Goal: Participate in discussion

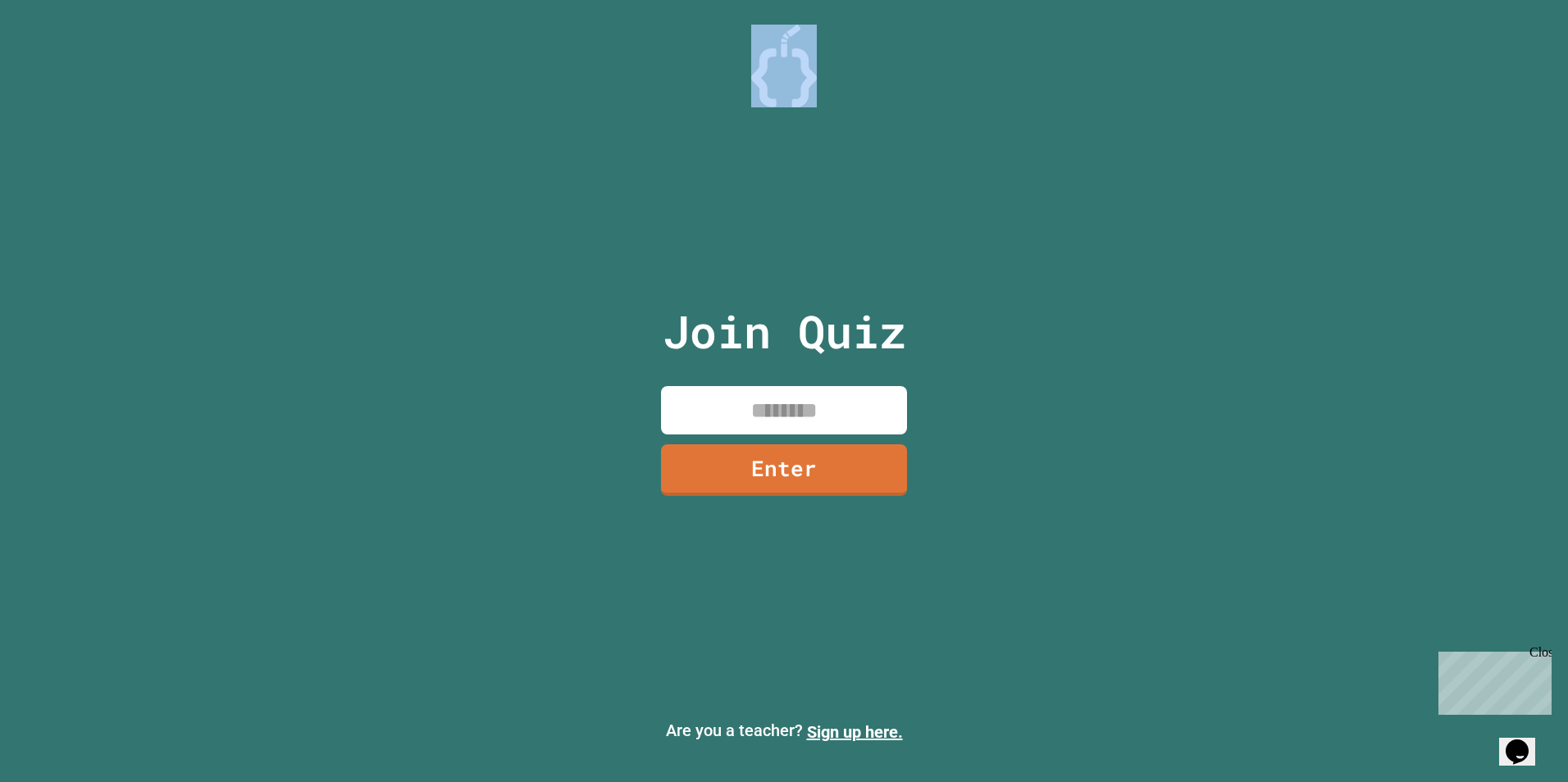
drag, startPoint x: 621, startPoint y: 23, endPoint x: 719, endPoint y: 28, distance: 98.1
click at [719, 28] on div "Join Quiz Enter Are you a teacher? Sign up here." at bounding box center [784, 391] width 1568 height 782
drag, startPoint x: 719, startPoint y: 28, endPoint x: 801, endPoint y: 95, distance: 105.9
click at [801, 95] on img at bounding box center [784, 66] width 66 height 83
click at [936, 13] on div "Join Quiz Enter Are you a teacher? Sign up here." at bounding box center [784, 391] width 1568 height 782
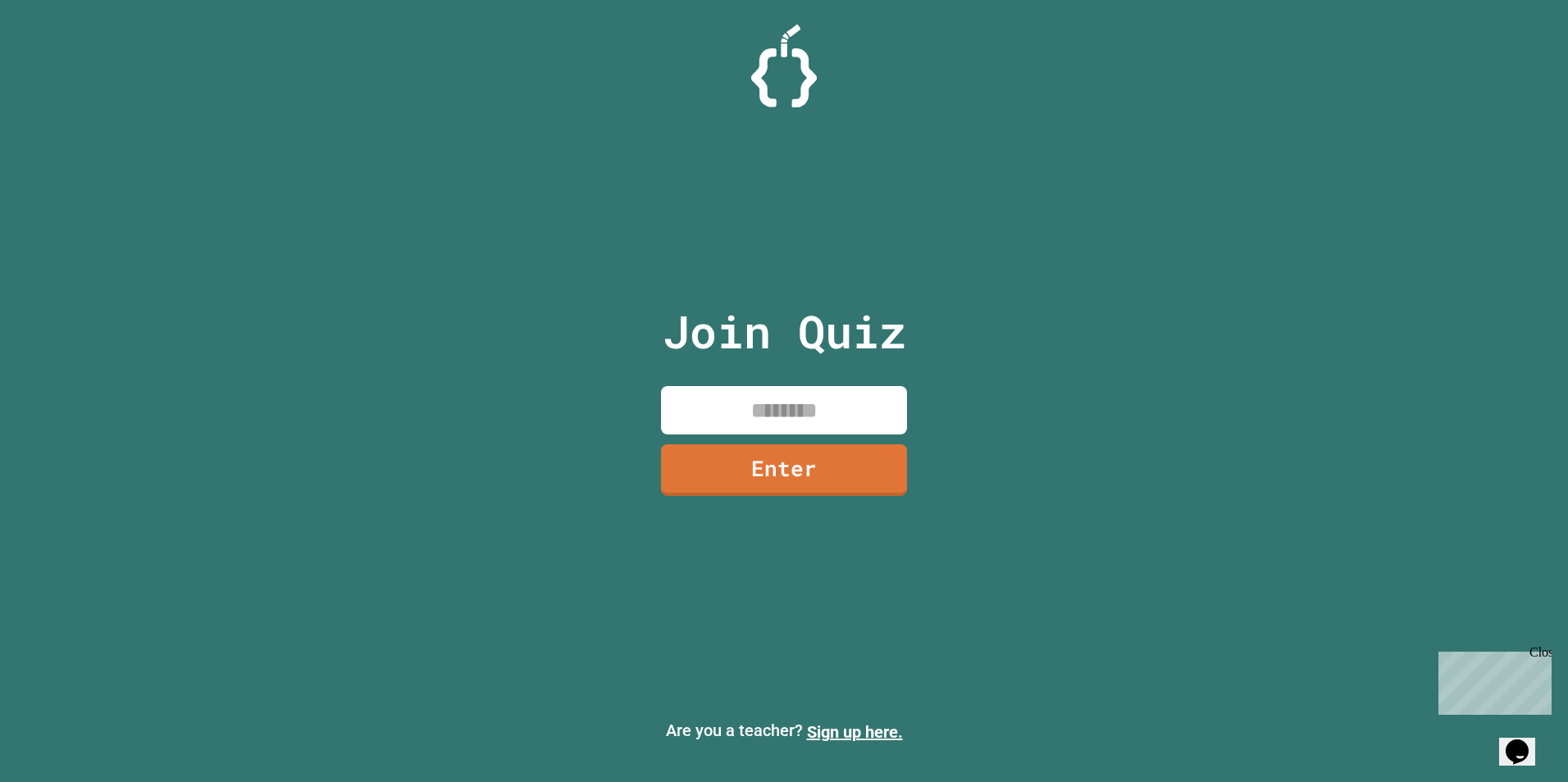
click at [786, 426] on input at bounding box center [784, 411] width 246 height 49
type input "********"
click at [819, 446] on link "Enter" at bounding box center [784, 468] width 230 height 54
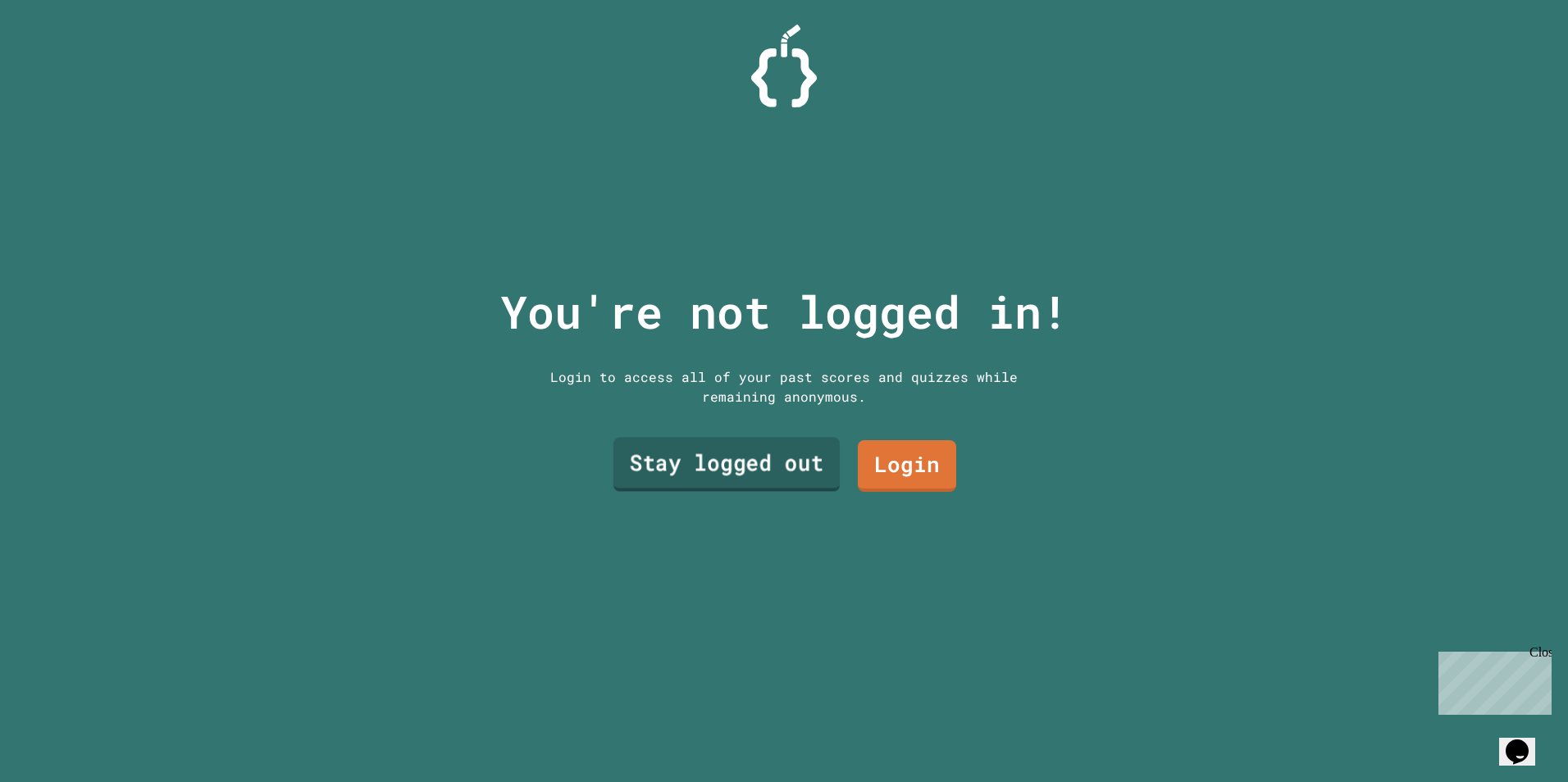
click at [797, 466] on link "Stay logged out" at bounding box center [726, 464] width 226 height 54
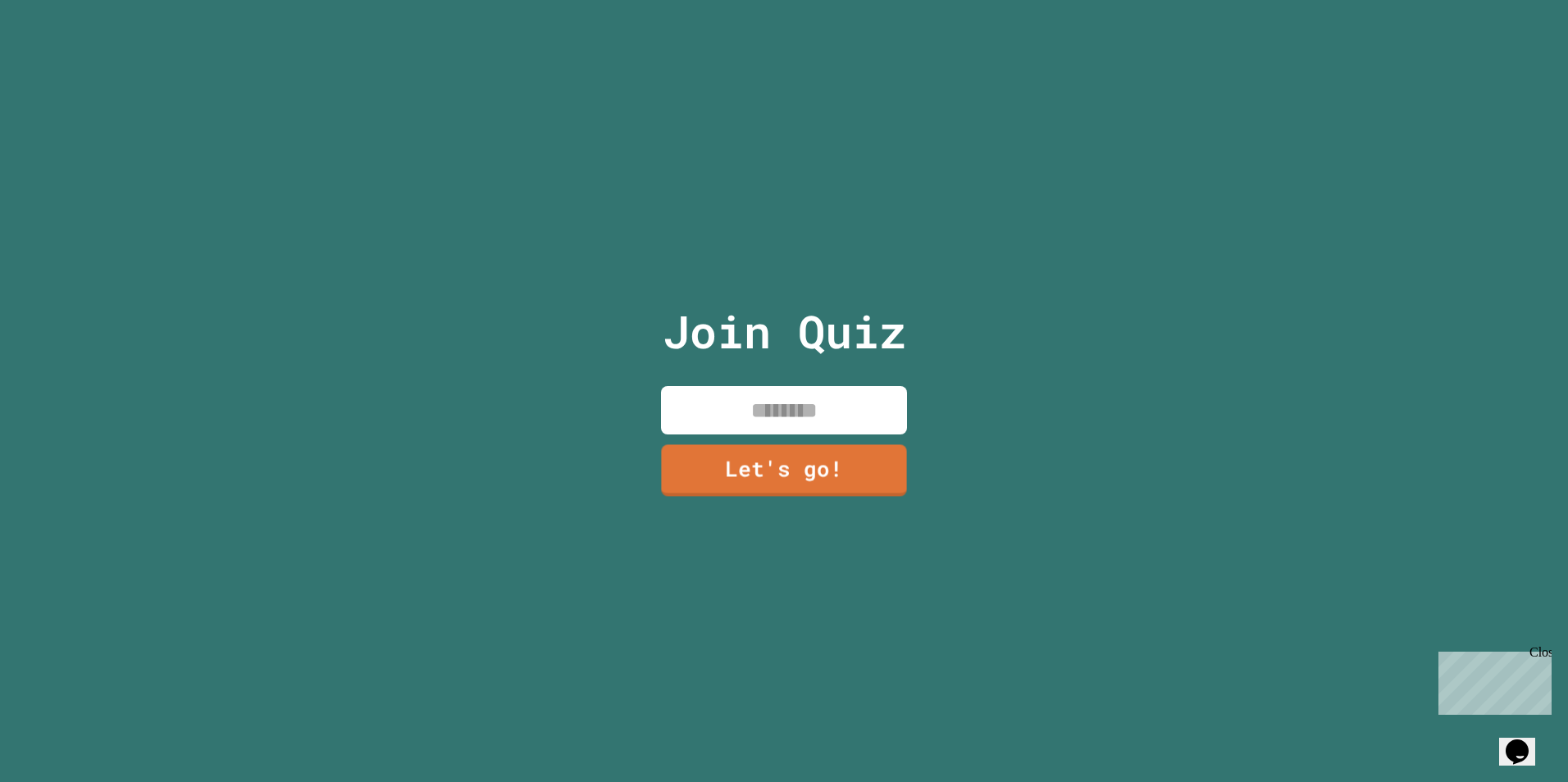
click at [802, 417] on input at bounding box center [784, 411] width 246 height 49
type input "****"
click at [814, 462] on link "Let's go!" at bounding box center [784, 469] width 242 height 54
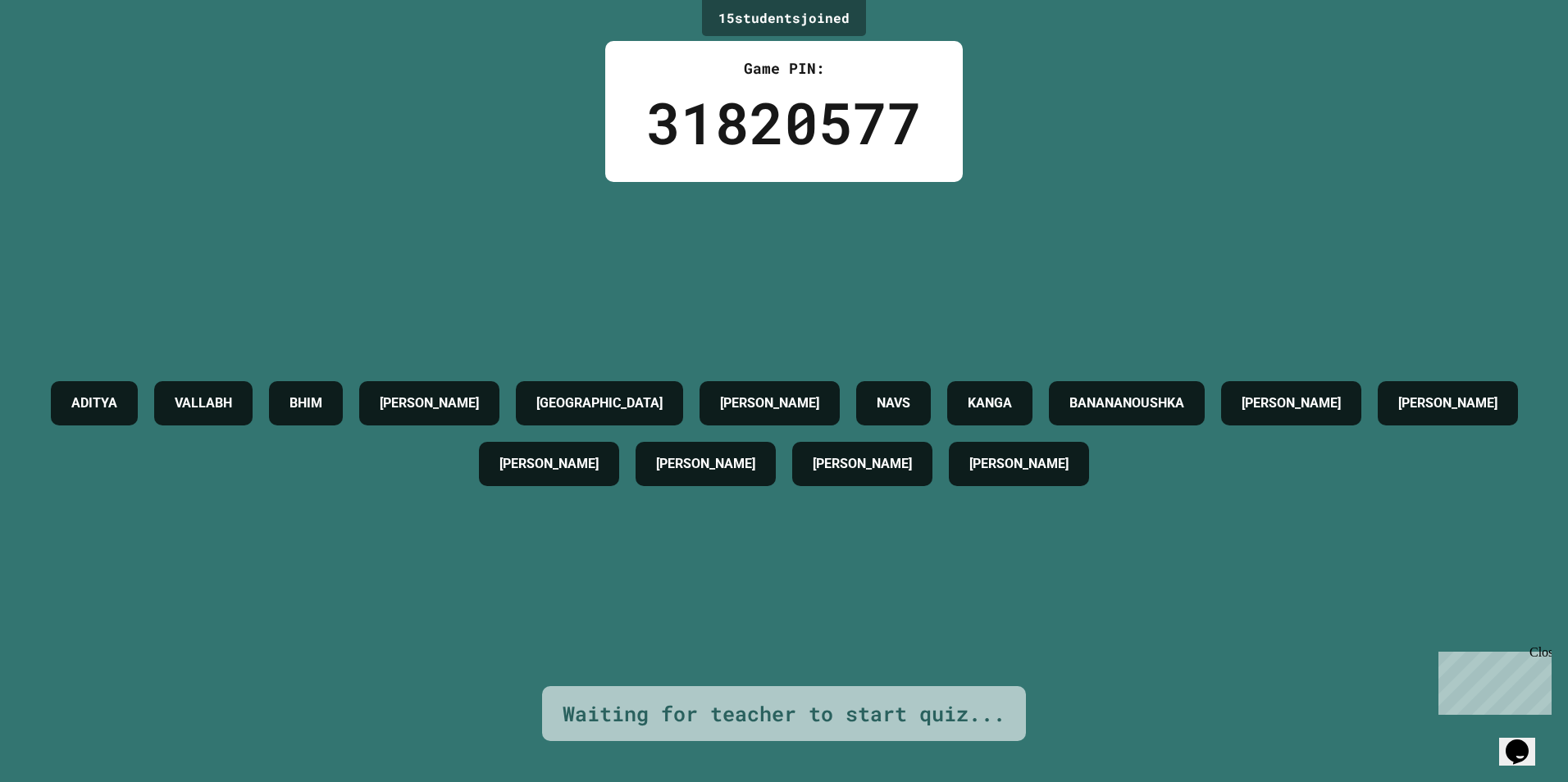
click at [789, 505] on div "[PERSON_NAME] [PERSON_NAME] [PERSON_NAME] NAVS [PERSON_NAME] [PERSON_NAME] [PER…" at bounding box center [784, 434] width 1486 height 505
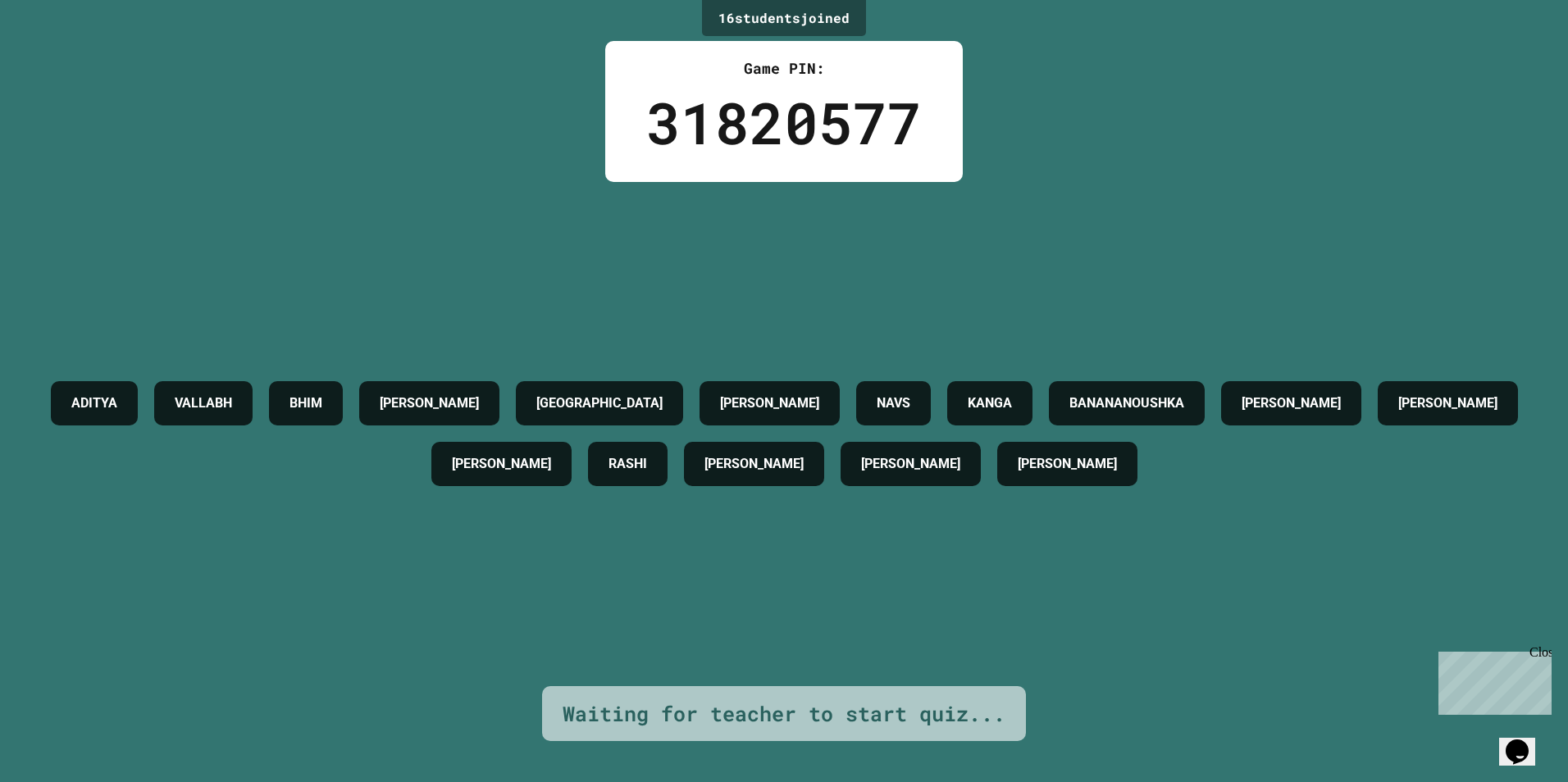
drag, startPoint x: 789, startPoint y: 505, endPoint x: 800, endPoint y: 602, distance: 97.6
click at [800, 602] on div "[PERSON_NAME] [PERSON_NAME] [PERSON_NAME] NAVS [PERSON_NAME] [PERSON_NAME] [PER…" at bounding box center [784, 434] width 1486 height 505
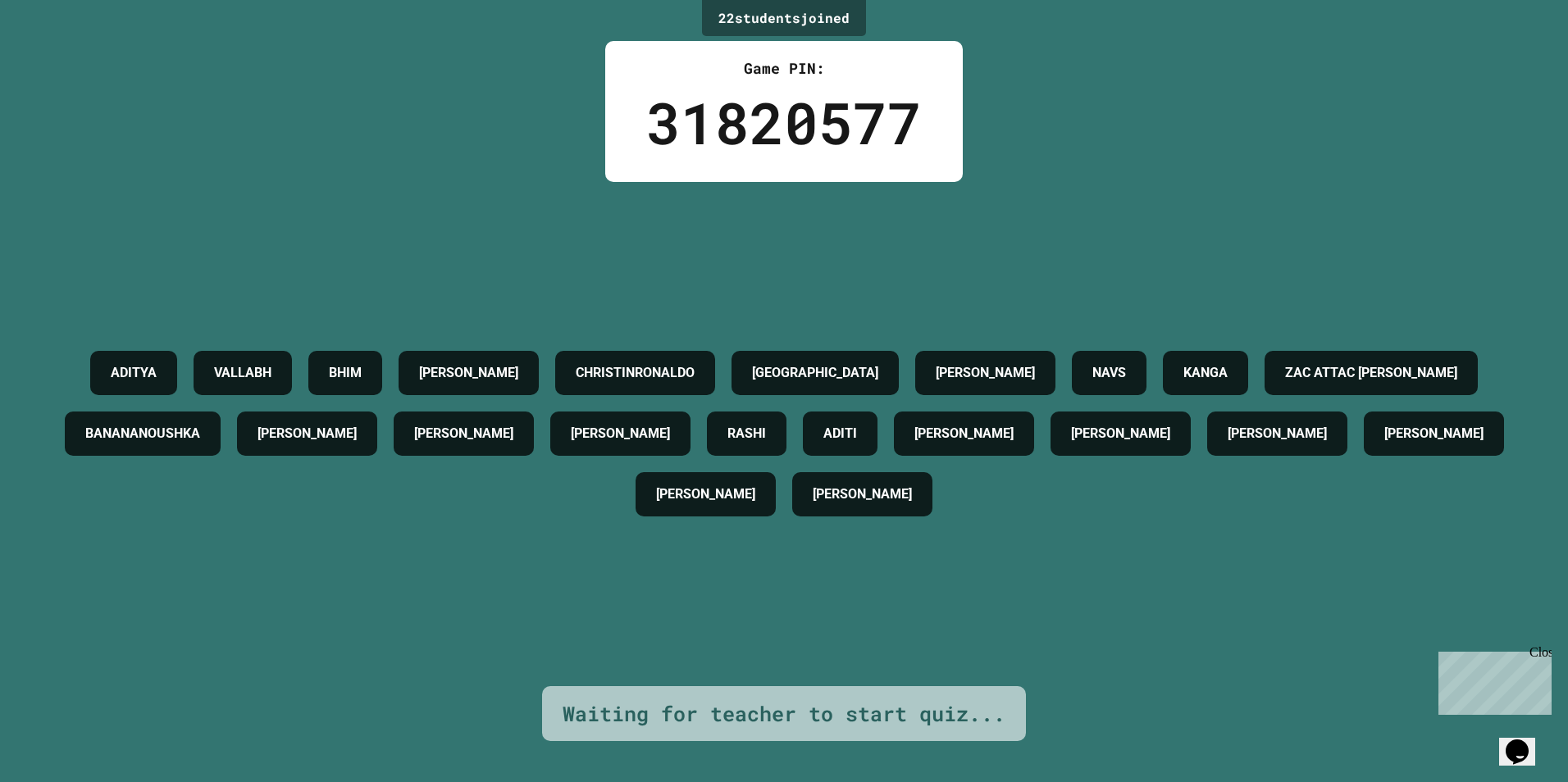
click at [498, 627] on div "[PERSON_NAME] [PERSON_NAME] CHRISTINRONALDO [PERSON_NAME] NAVS [PERSON_NAME] AT…" at bounding box center [784, 434] width 1486 height 505
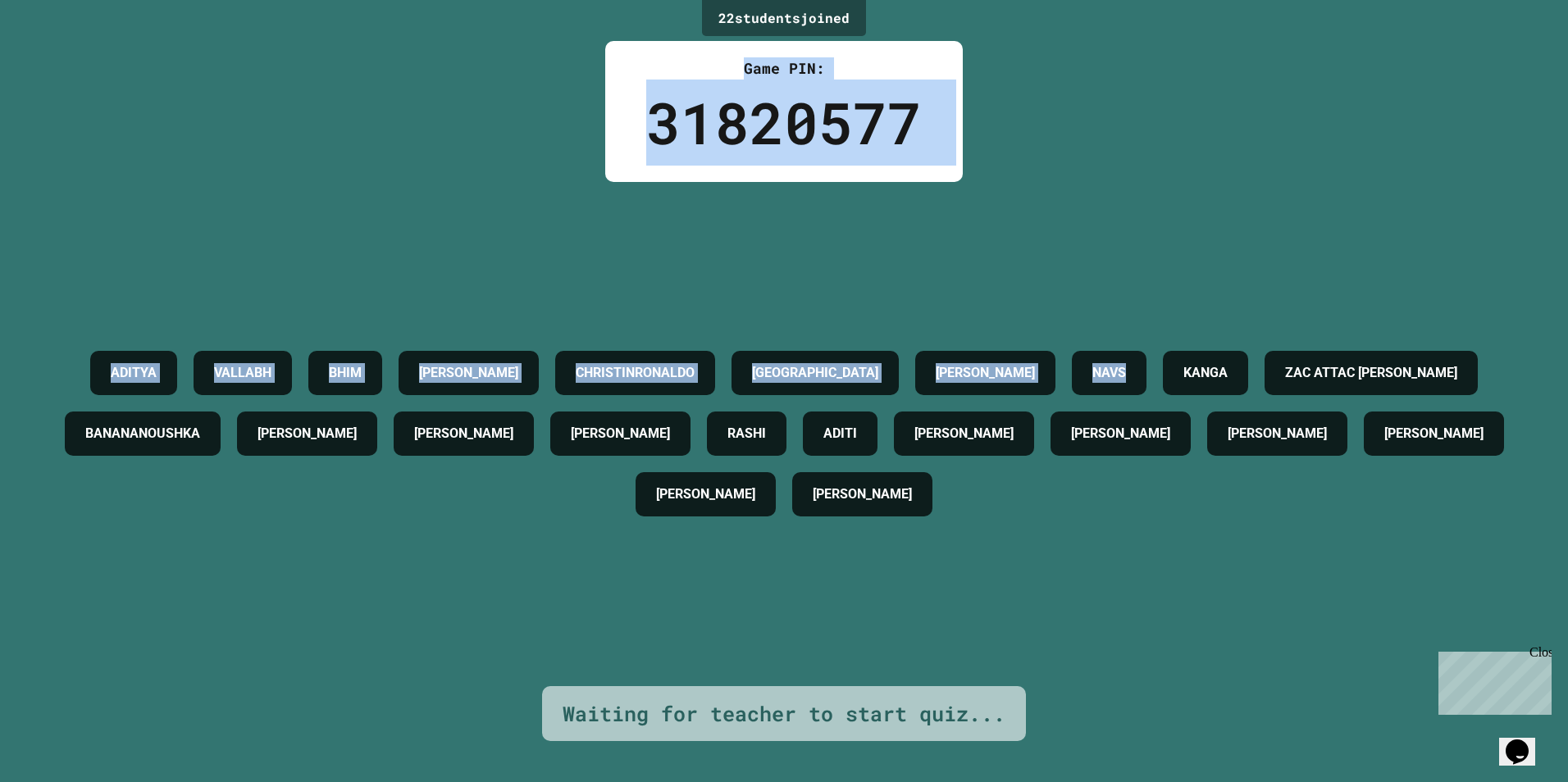
drag, startPoint x: 1333, startPoint y: 116, endPoint x: 672, endPoint y: 22, distance: 667.7
click at [672, 22] on div "22 student s joined Game PIN: 31820577 [PERSON_NAME] [PERSON_NAME] CHRISTINRONA…" at bounding box center [784, 391] width 1568 height 782
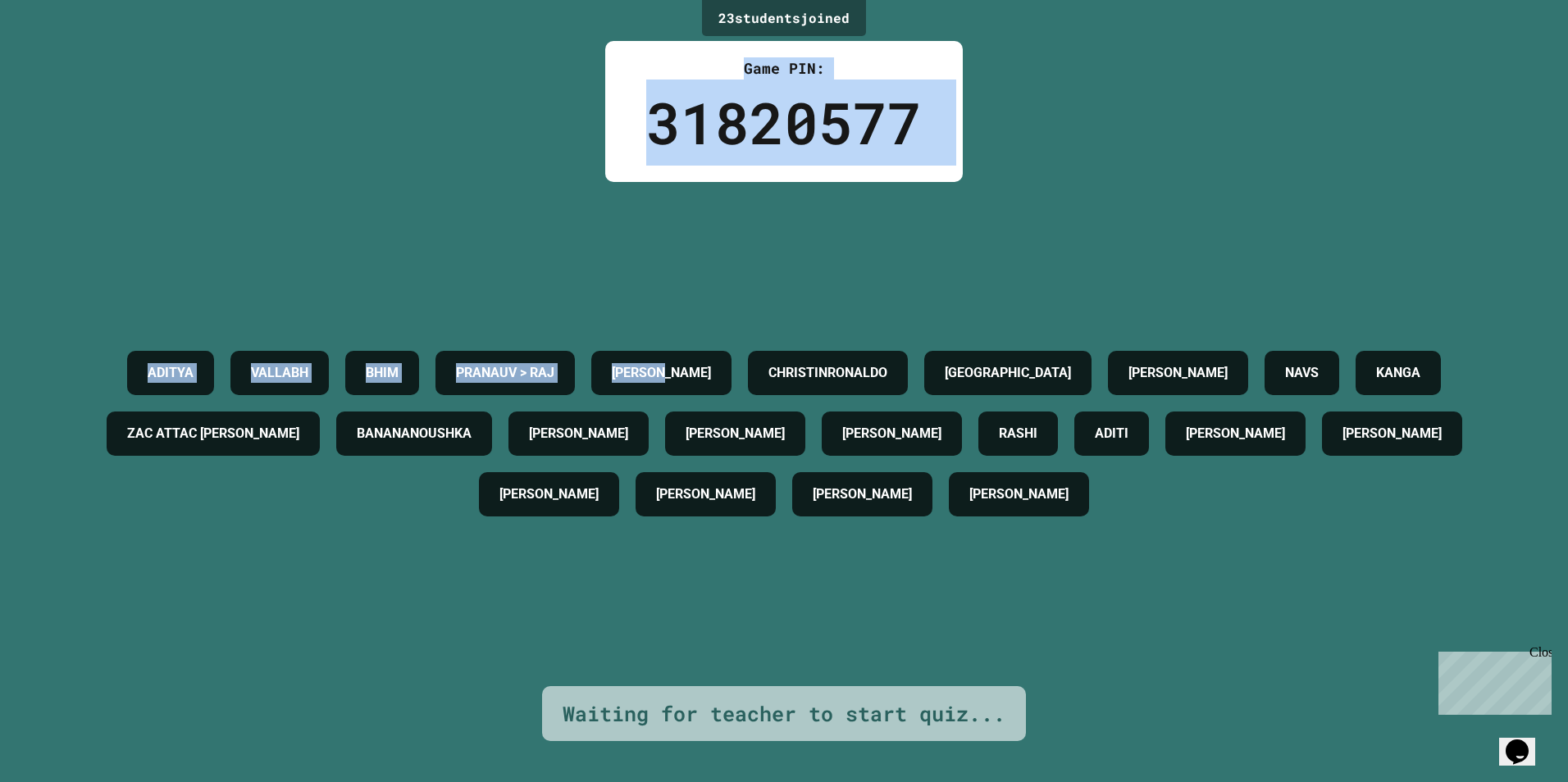
drag, startPoint x: 672, startPoint y: 22, endPoint x: 874, endPoint y: 205, distance: 272.6
click at [874, 205] on div "23 student s joined Game PIN: 31820577 [PERSON_NAME] [PERSON_NAME] > [PERSON_NA…" at bounding box center [784, 391] width 1568 height 782
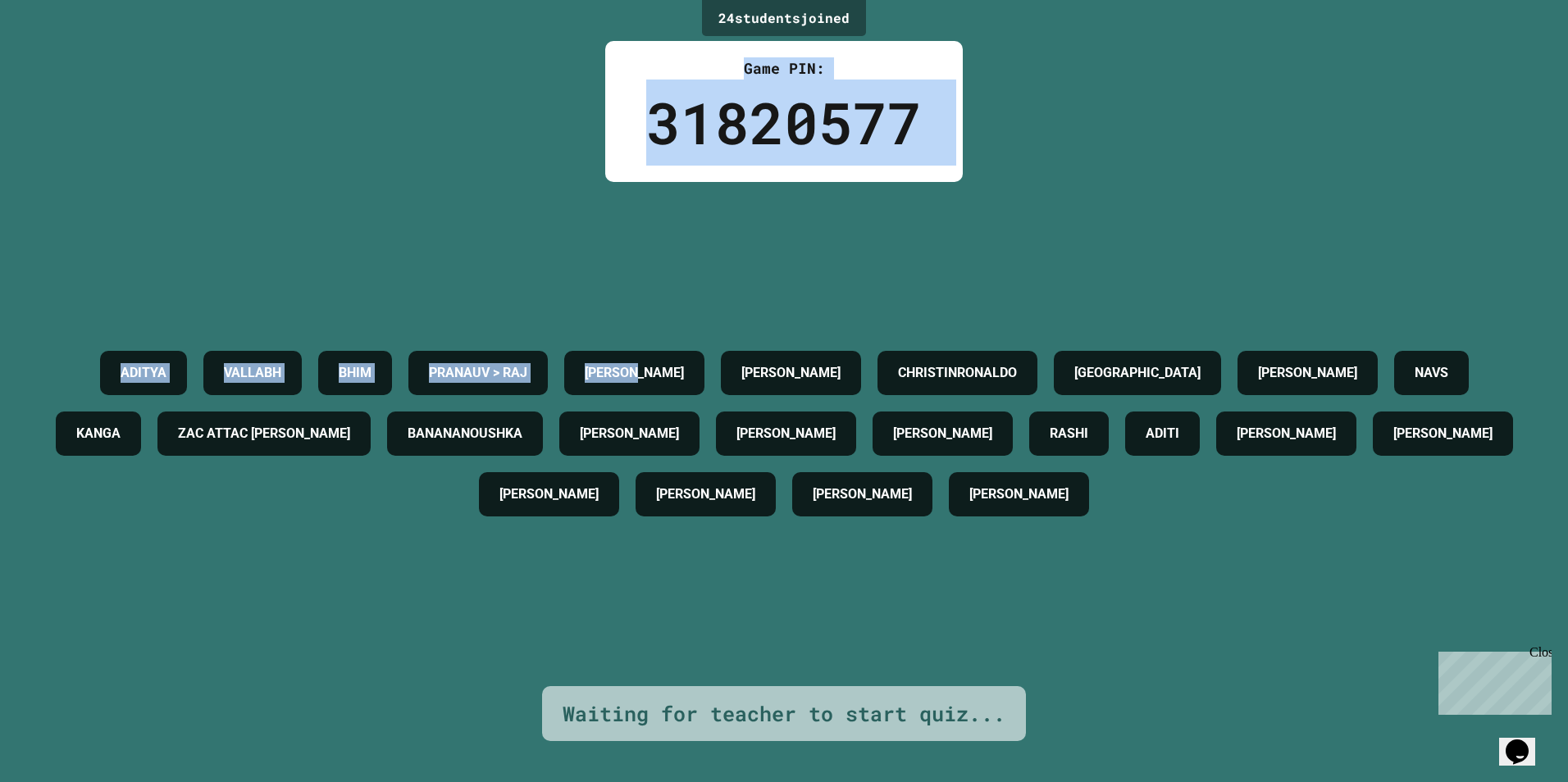
click at [874, 205] on div "[PERSON_NAME] [PERSON_NAME] > [PERSON_NAME] [PERSON_NAME] CHRISTINRONALDO [PERS…" at bounding box center [784, 434] width 1486 height 505
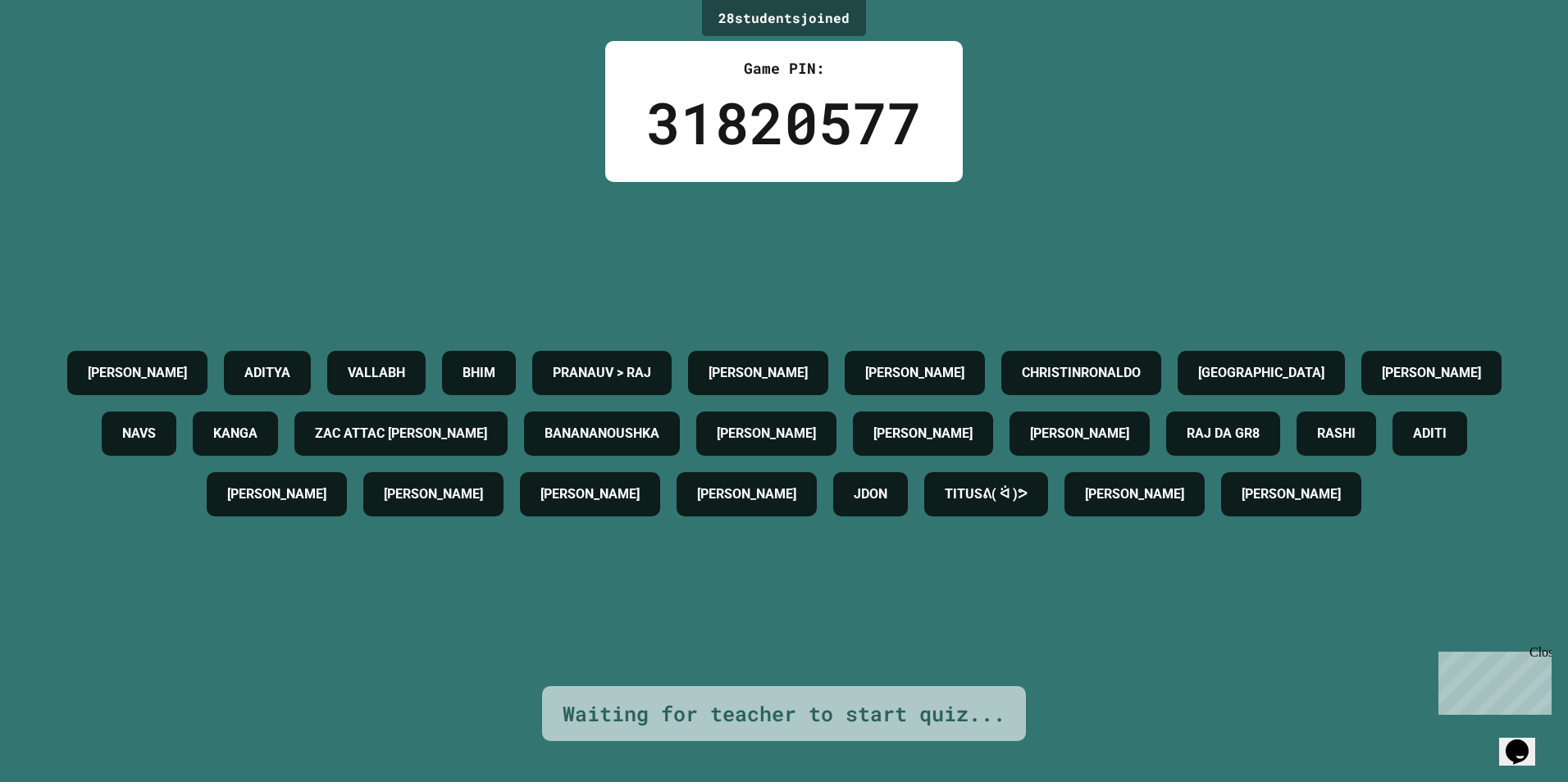
drag, startPoint x: 728, startPoint y: 454, endPoint x: 707, endPoint y: 519, distance: 68.3
drag, startPoint x: 707, startPoint y: 519, endPoint x: 682, endPoint y: 575, distance: 61.3
click at [682, 525] on div "[PERSON_NAME] [PERSON_NAME] [PERSON_NAME] > [PERSON_NAME] [PERSON_NAME] CHRISTI…" at bounding box center [784, 433] width 1486 height 182
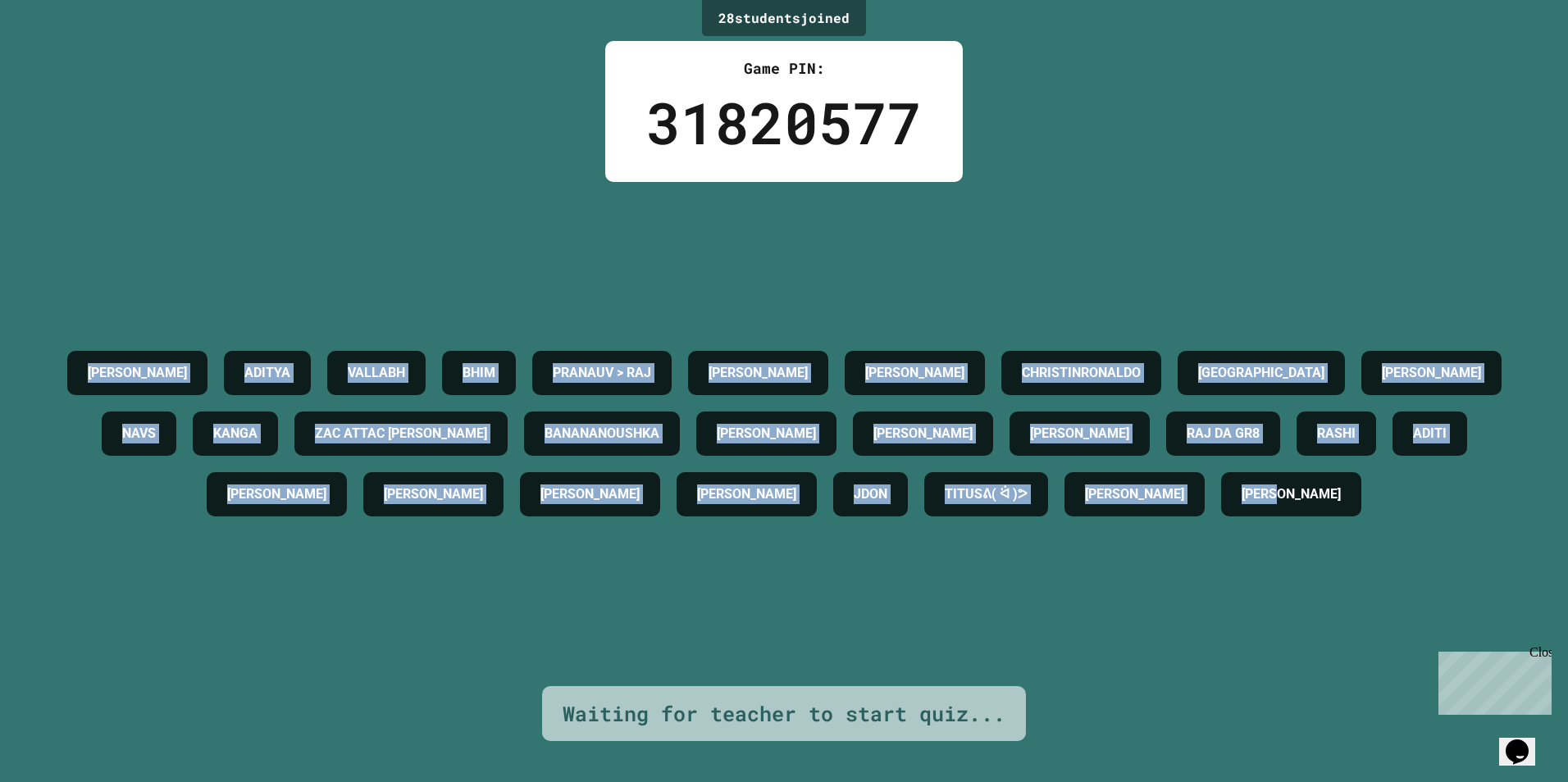
drag, startPoint x: 46, startPoint y: 232, endPoint x: 1032, endPoint y: 536, distance: 1031.8
click at [1032, 536] on div "[PERSON_NAME] [PERSON_NAME] [PERSON_NAME] > [PERSON_NAME] [PERSON_NAME] CHRISTI…" at bounding box center [784, 434] width 1486 height 505
click at [1035, 525] on div "[PERSON_NAME] [PERSON_NAME] [PERSON_NAME] > [PERSON_NAME] [PERSON_NAME] CHRISTI…" at bounding box center [784, 433] width 1486 height 182
drag, startPoint x: 961, startPoint y: 544, endPoint x: -4, endPoint y: 277, distance: 1001.3
click at [0, 277] on html "We are updating our servers at 7PM EST [DATE]. [PERSON_NAME] should continue to…" at bounding box center [784, 391] width 1568 height 782
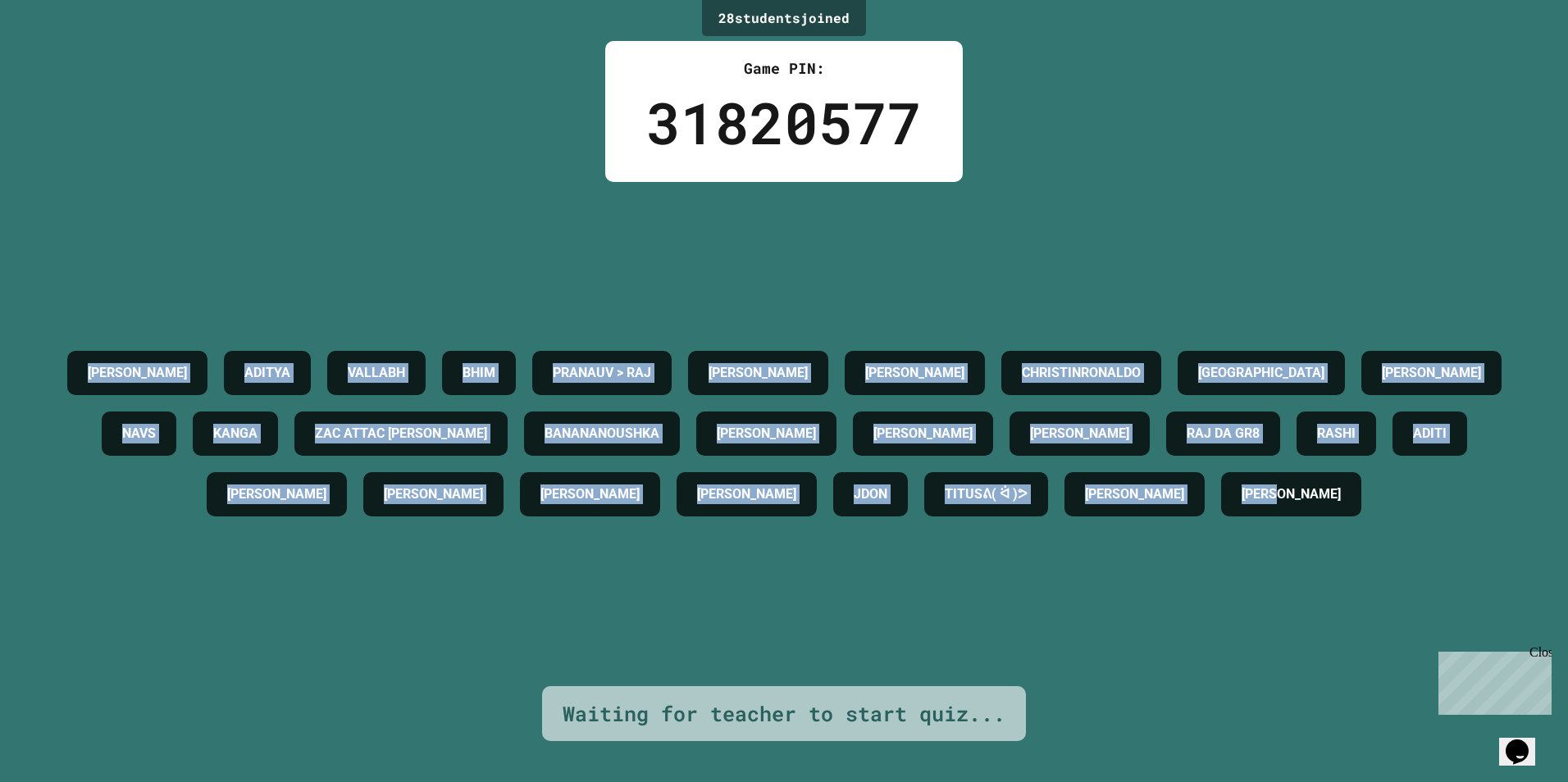
drag, startPoint x: 0, startPoint y: 277, endPoint x: 151, endPoint y: 257, distance: 152.3
click at [151, 257] on div "[PERSON_NAME] [PERSON_NAME] [PERSON_NAME] > [PERSON_NAME] [PERSON_NAME] CHRISTI…" at bounding box center [784, 434] width 1486 height 505
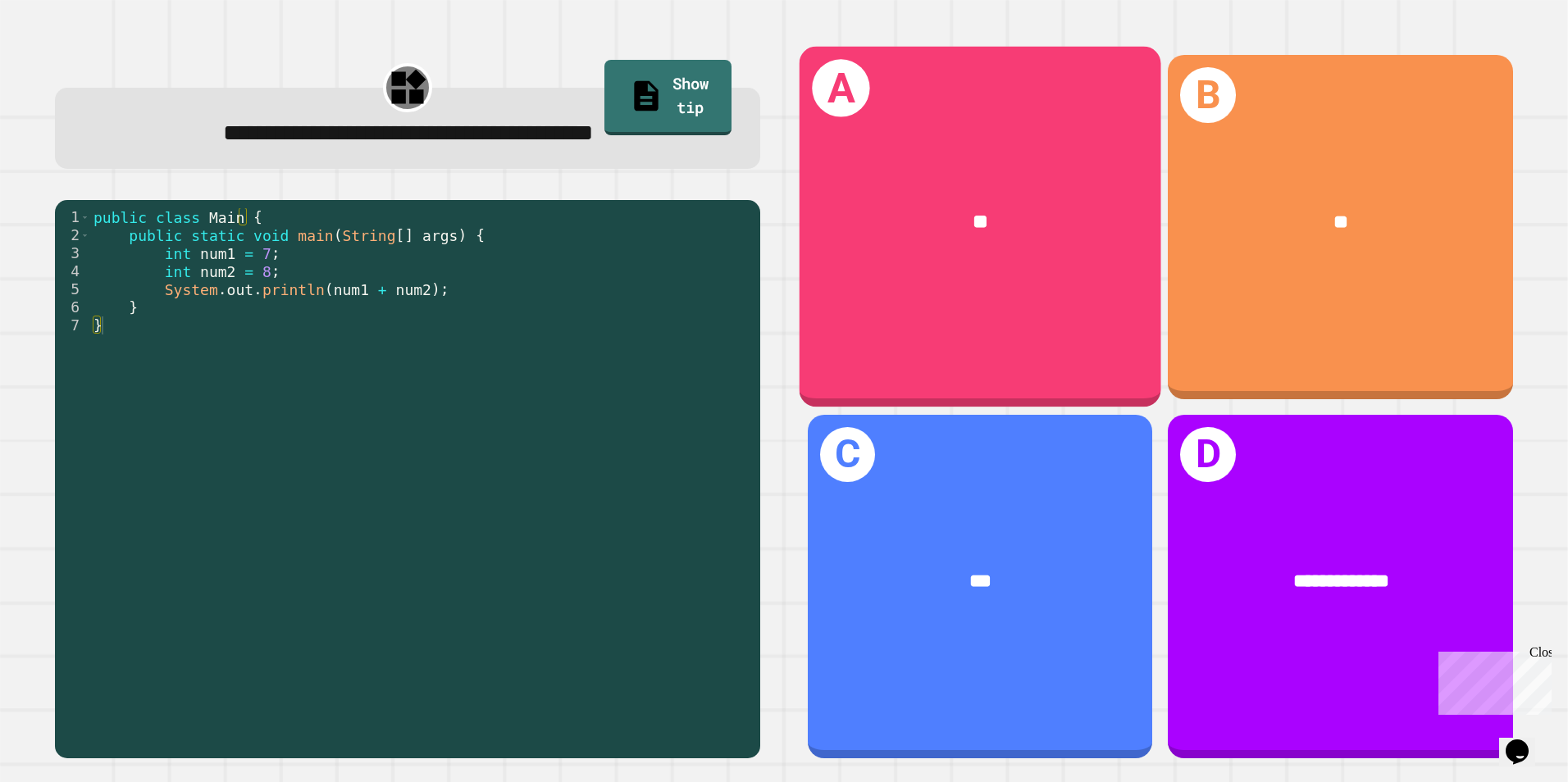
click at [998, 238] on div "**" at bounding box center [980, 223] width 361 height 109
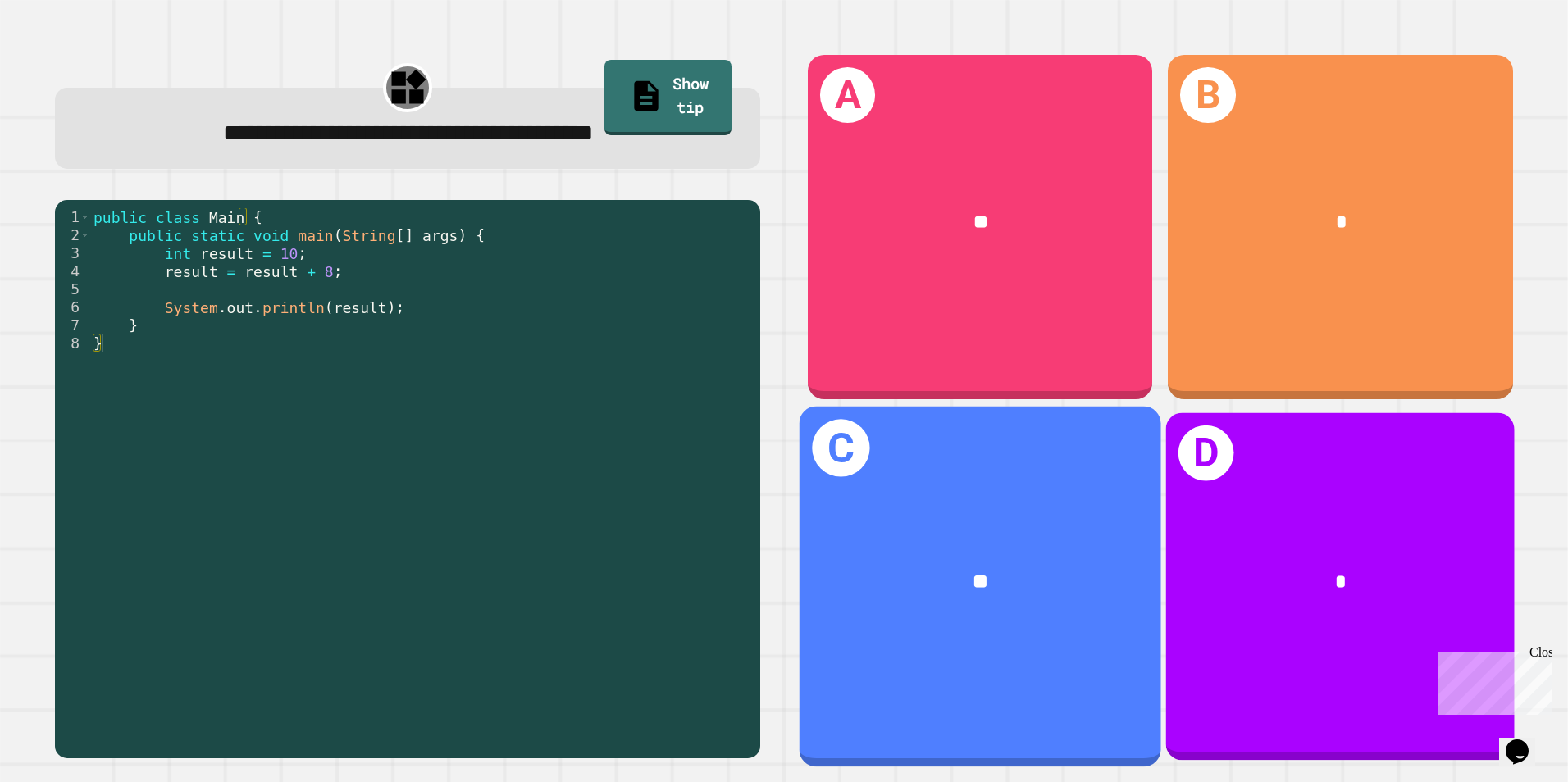
click at [1059, 527] on div "**" at bounding box center [980, 581] width 361 height 109
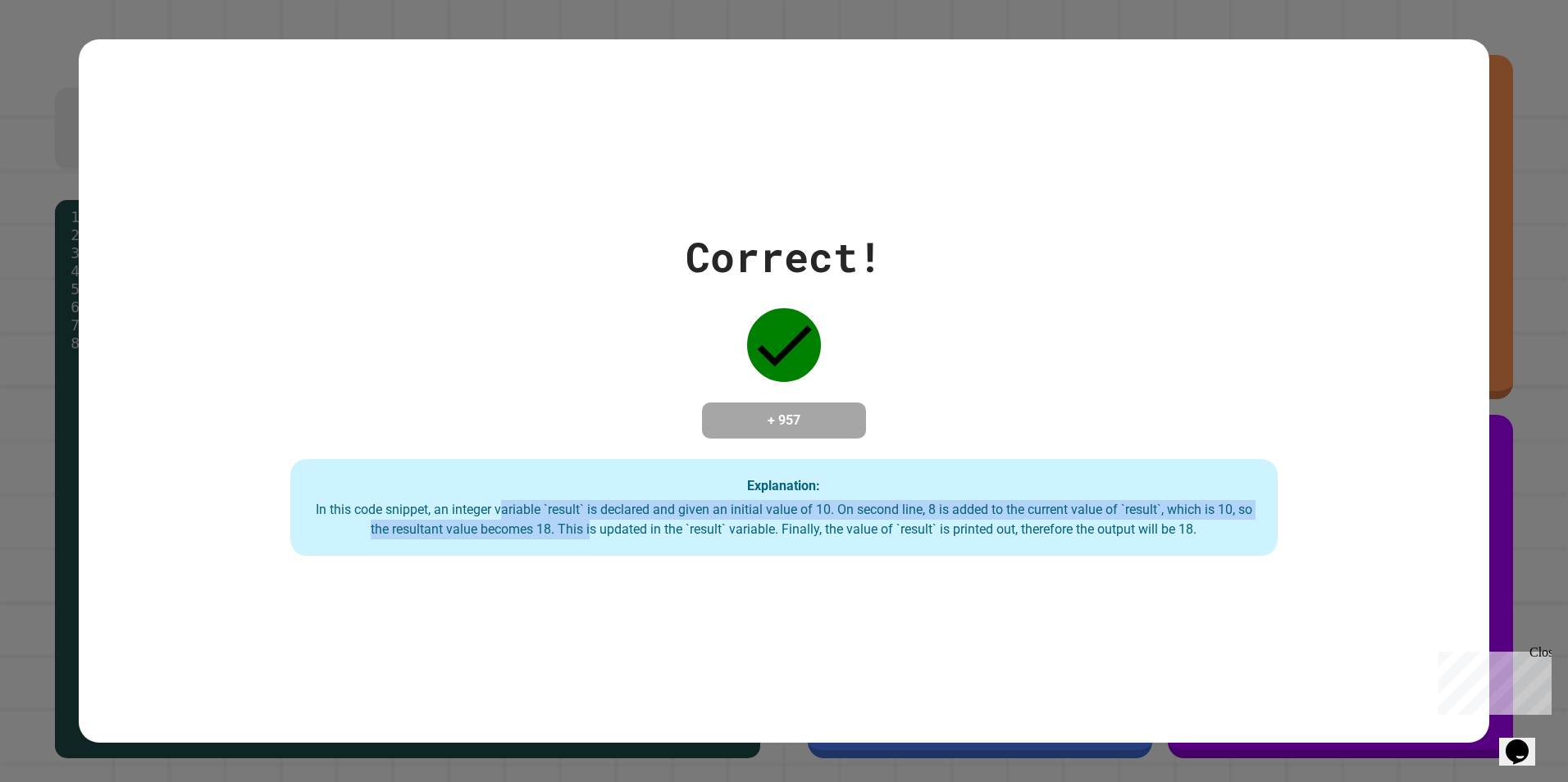
drag, startPoint x: 565, startPoint y: 532, endPoint x: 579, endPoint y: 534, distance: 14.1
click at [579, 534] on div "In this code snippet, an integer variable `result` is declared and given an ini…" at bounding box center [784, 520] width 955 height 40
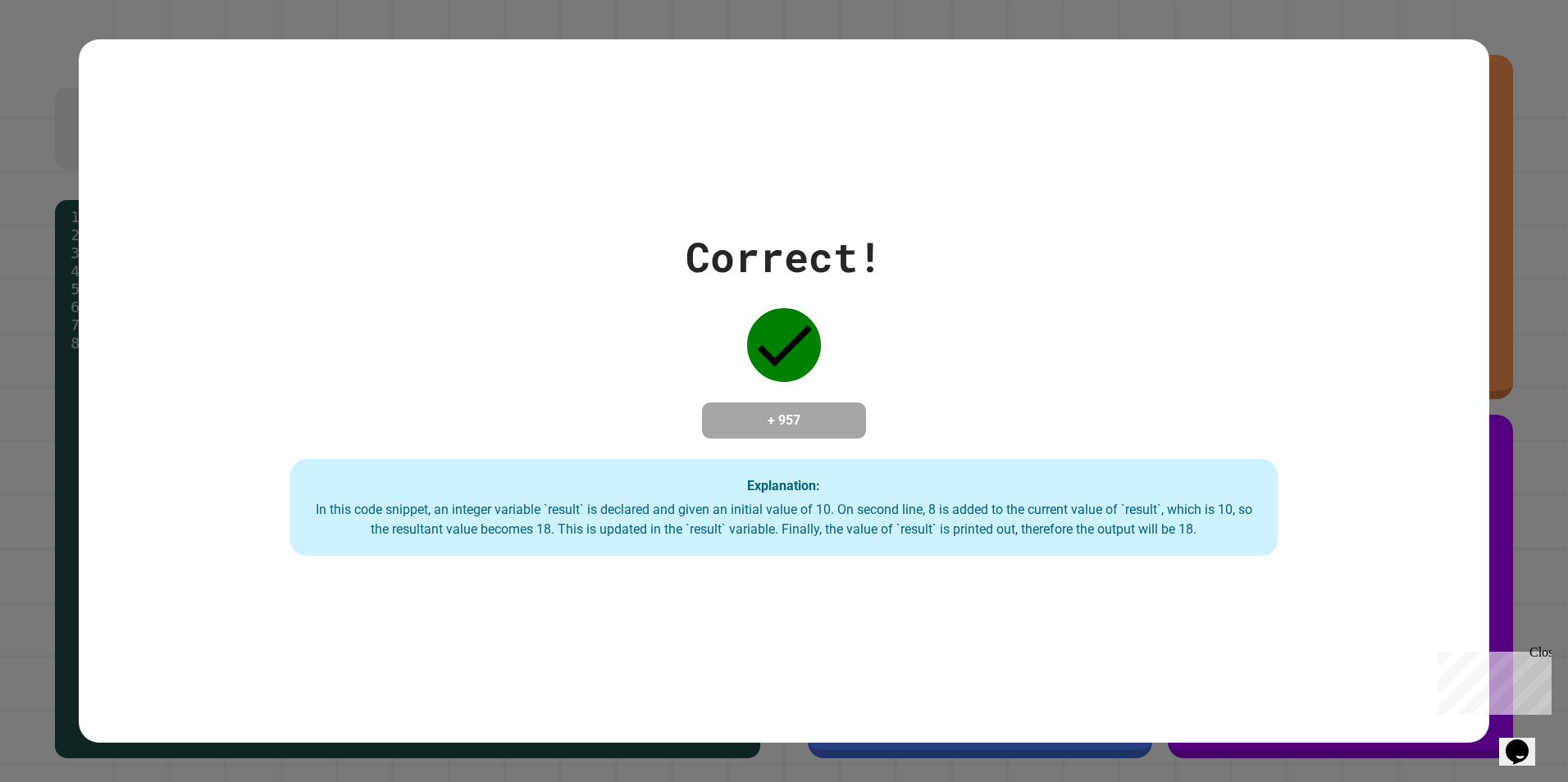
drag, startPoint x: 579, startPoint y: 534, endPoint x: 716, endPoint y: 549, distance: 137.8
click at [716, 549] on div "Explanation: In this code snippet, an integer variable `result` is declared and…" at bounding box center [784, 507] width 989 height 96
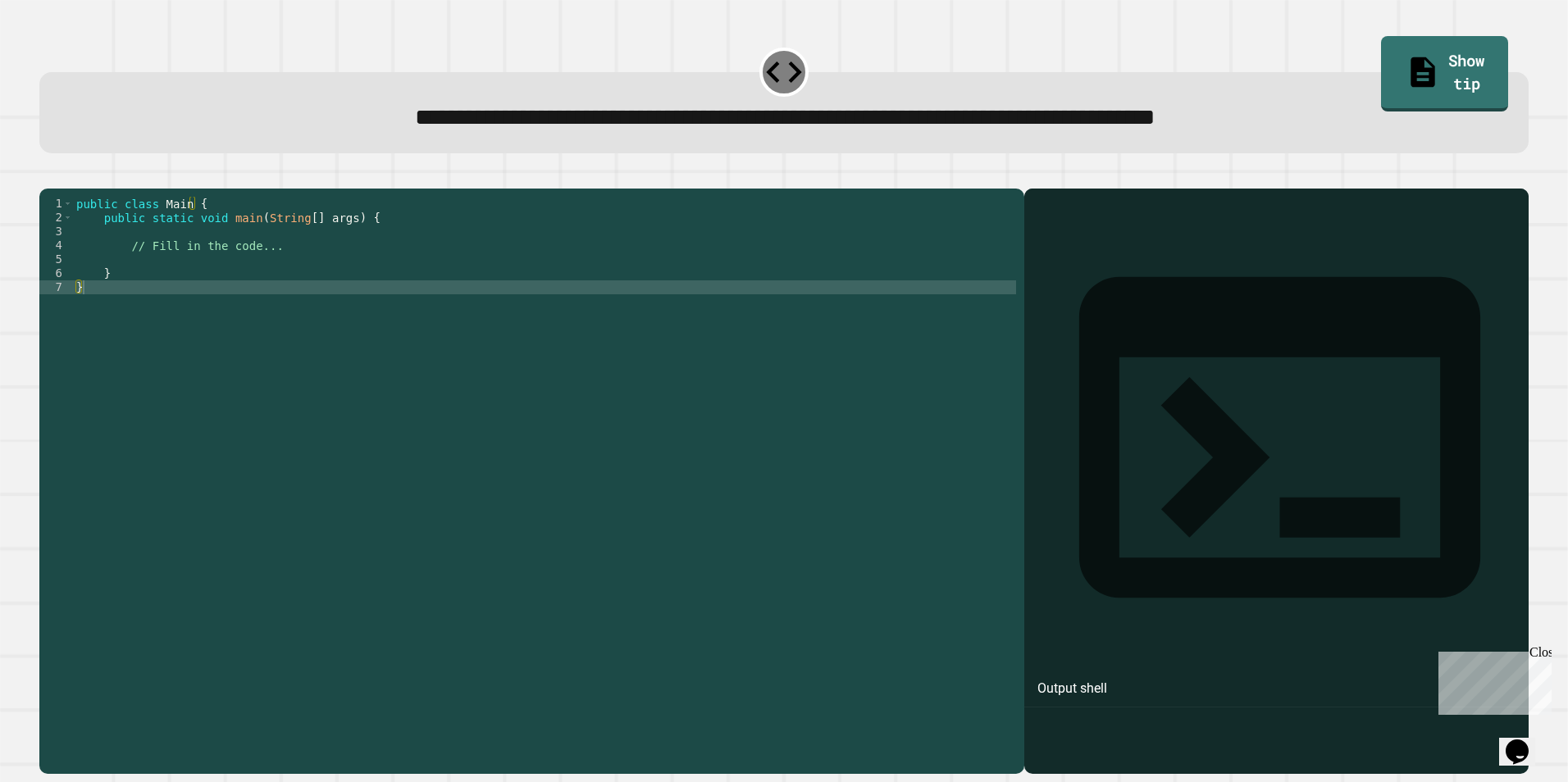
click at [227, 289] on div "public class Main { public static void main ( String [ ] args ) { // Fill in th…" at bounding box center [544, 461] width 944 height 530
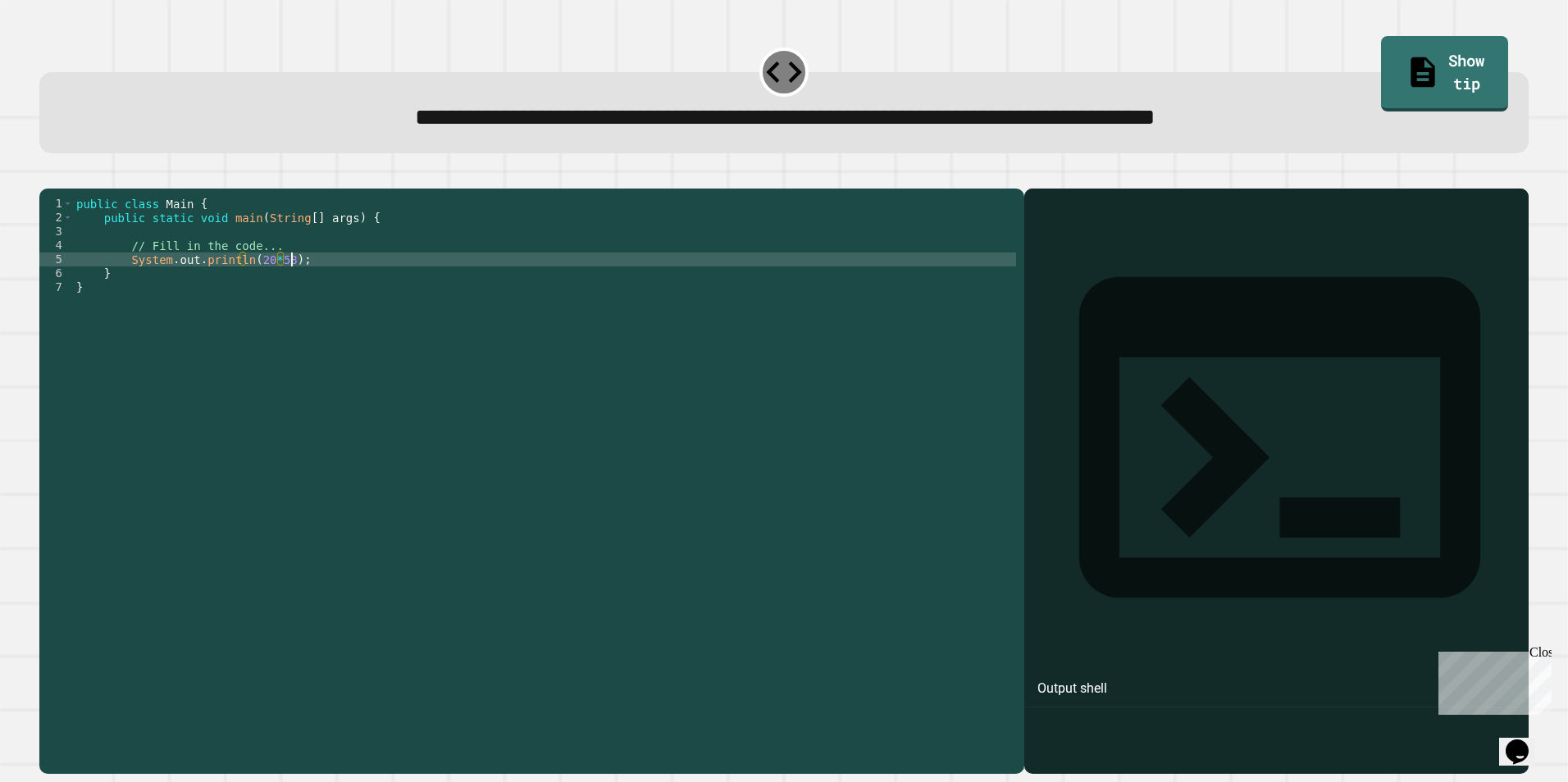
scroll to position [0, 14]
type textarea "**********"
click at [63, 185] on icon "button" at bounding box center [59, 185] width 9 height 12
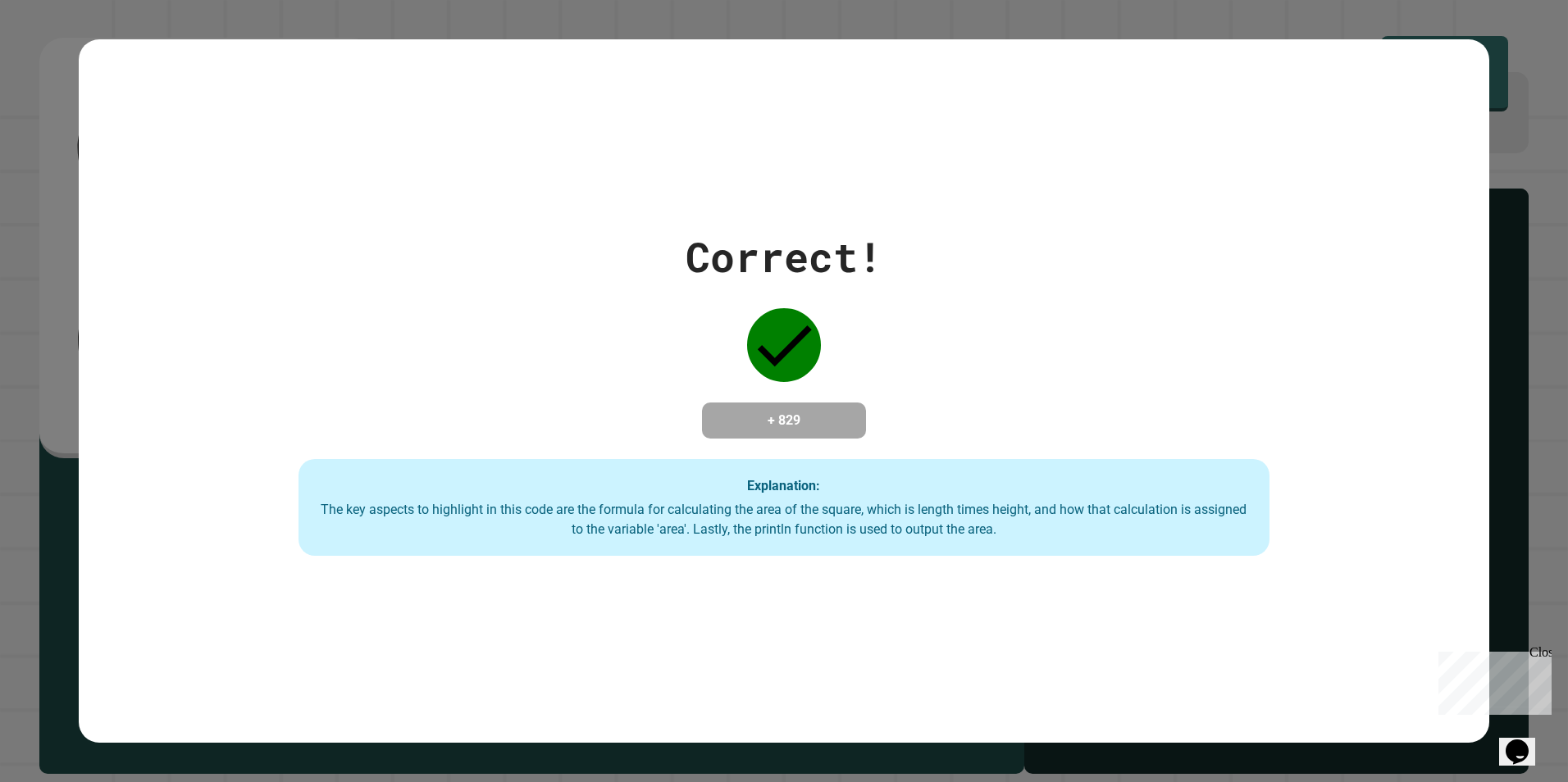
drag, startPoint x: 609, startPoint y: 146, endPoint x: 524, endPoint y: 217, distance: 110.8
click at [524, 226] on div "Correct! + 829 Explanation: The key aspects to highlight in this code are the f…" at bounding box center [783, 391] width 1387 height 330
drag, startPoint x: 615, startPoint y: 232, endPoint x: 575, endPoint y: 351, distance: 125.5
click at [575, 351] on div "Correct! + 829 Explanation: The key aspects to highlight in this code are the f…" at bounding box center [783, 391] width 1387 height 330
drag, startPoint x: 569, startPoint y: 588, endPoint x: 568, endPoint y: 606, distance: 18.0
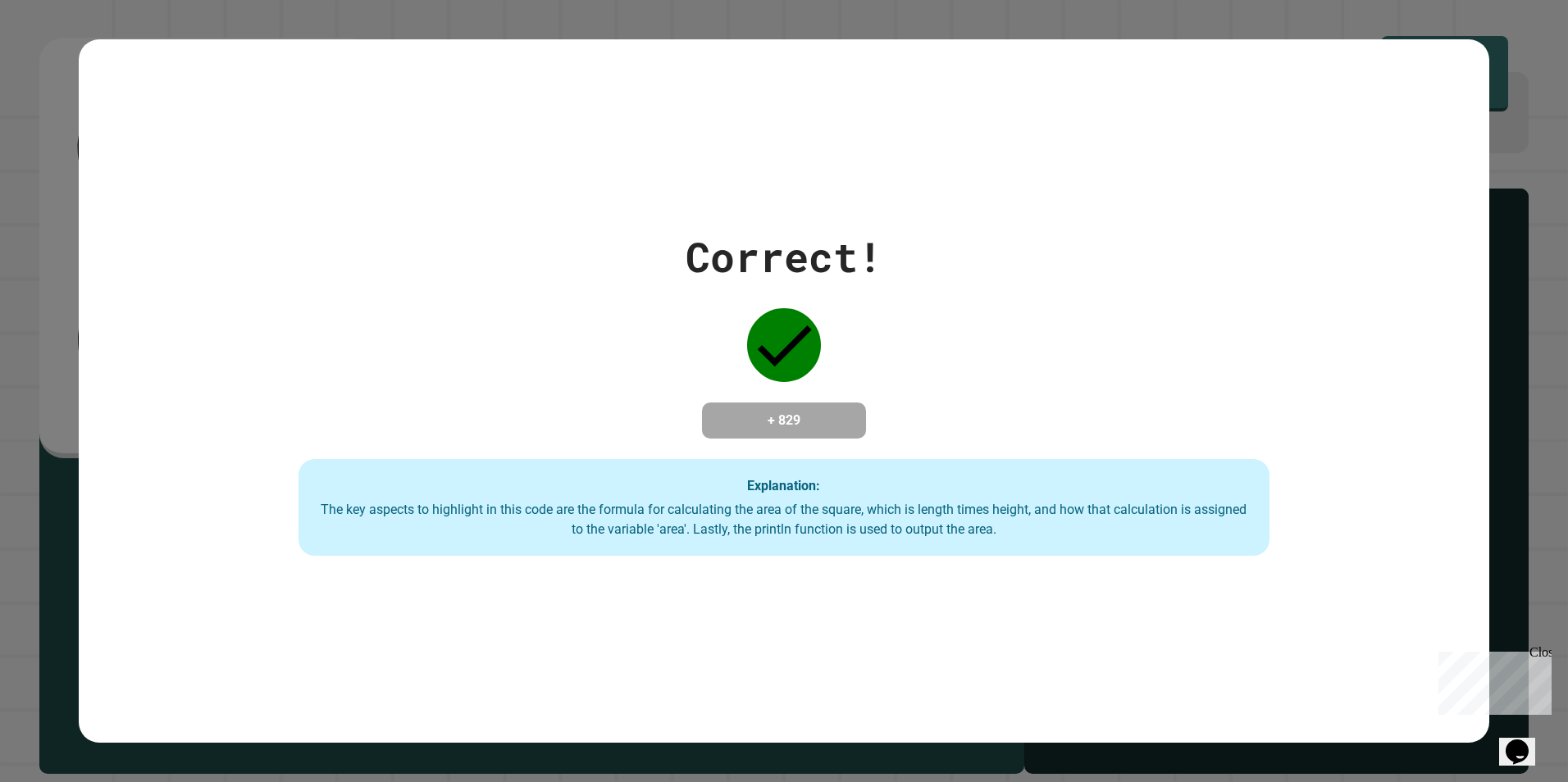
click at [568, 606] on div "Correct! + 829 Explanation: The key aspects to highlight in this code are the f…" at bounding box center [784, 392] width 1411 height 705
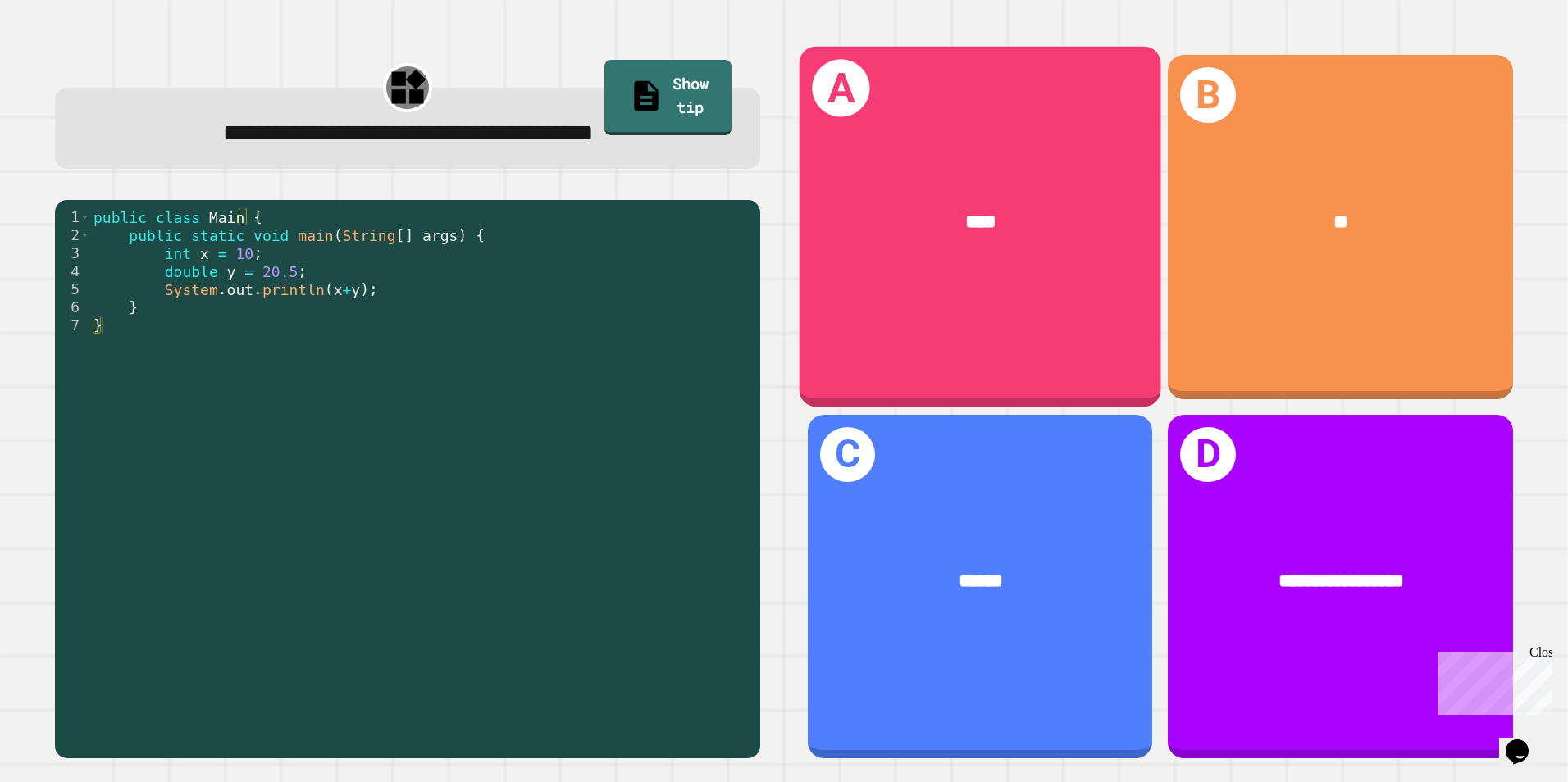
click at [1071, 350] on div "A ****" at bounding box center [980, 227] width 361 height 360
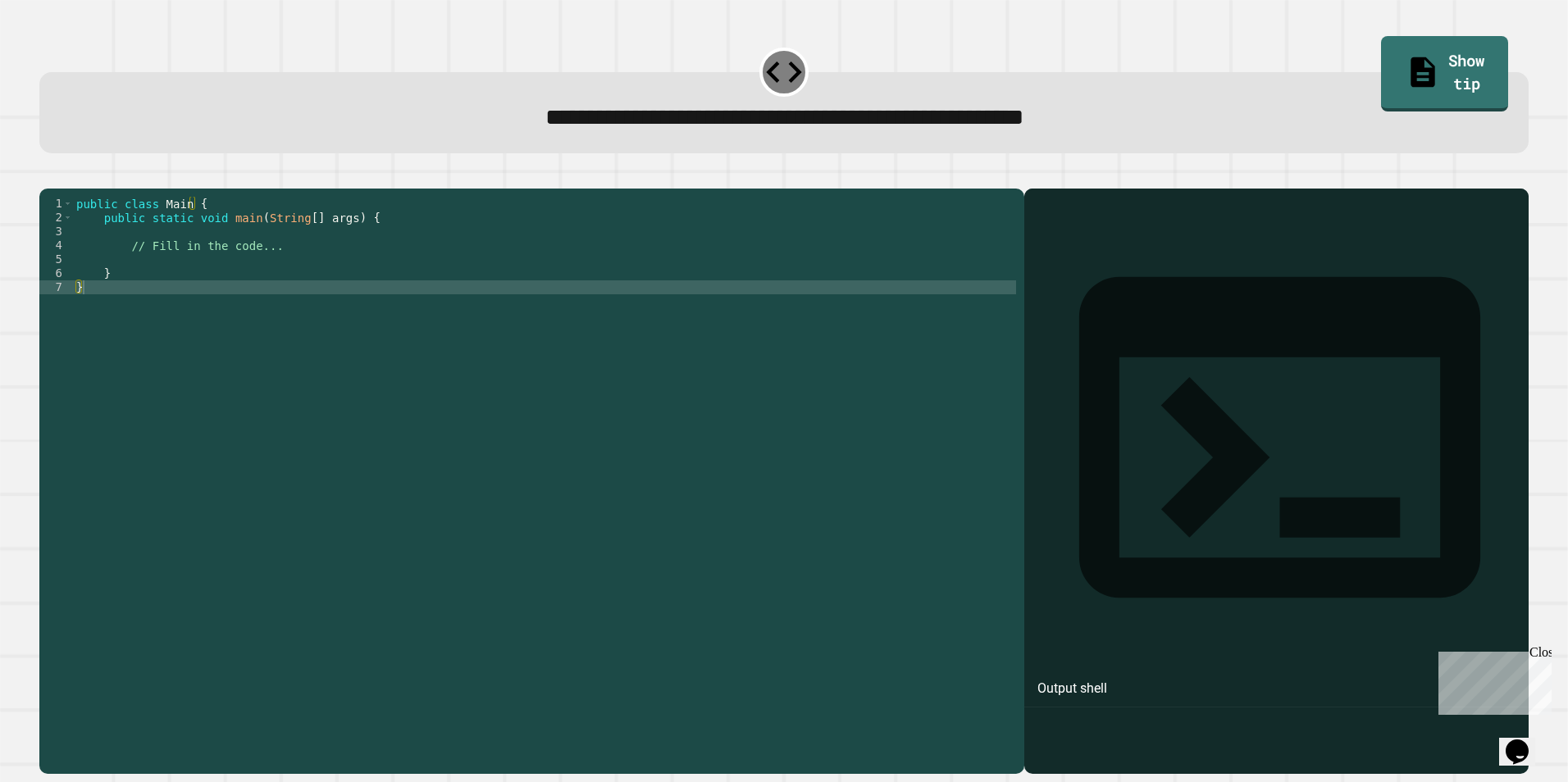
click at [160, 284] on div "public class Main { public static void main ( String [ ] args ) { // Fill in th…" at bounding box center [544, 461] width 944 height 530
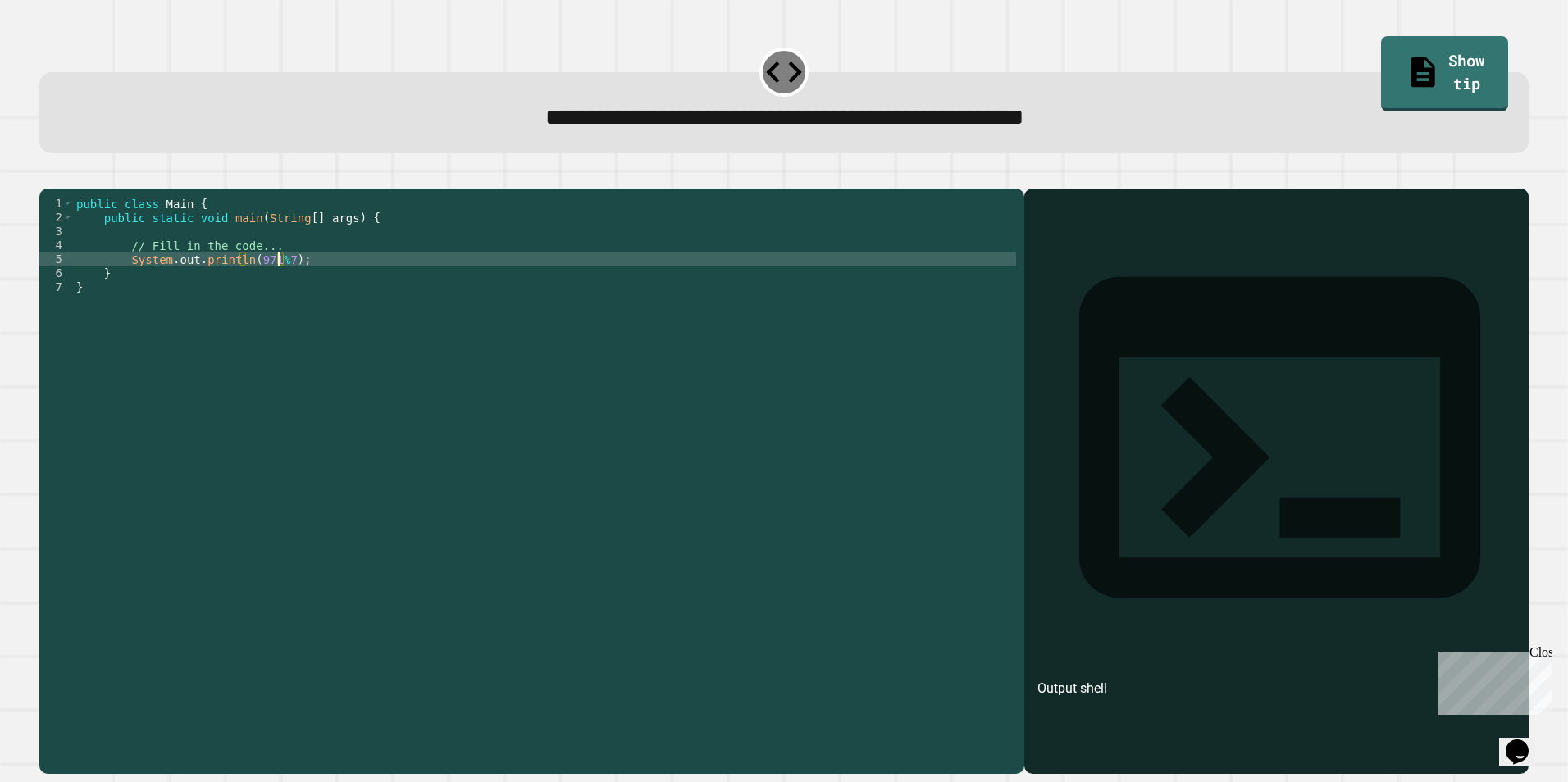
type textarea "**********"
click at [77, 188] on div at bounding box center [784, 178] width 1490 height 20
click at [48, 176] on icon "button" at bounding box center [48, 176] width 0 height 0
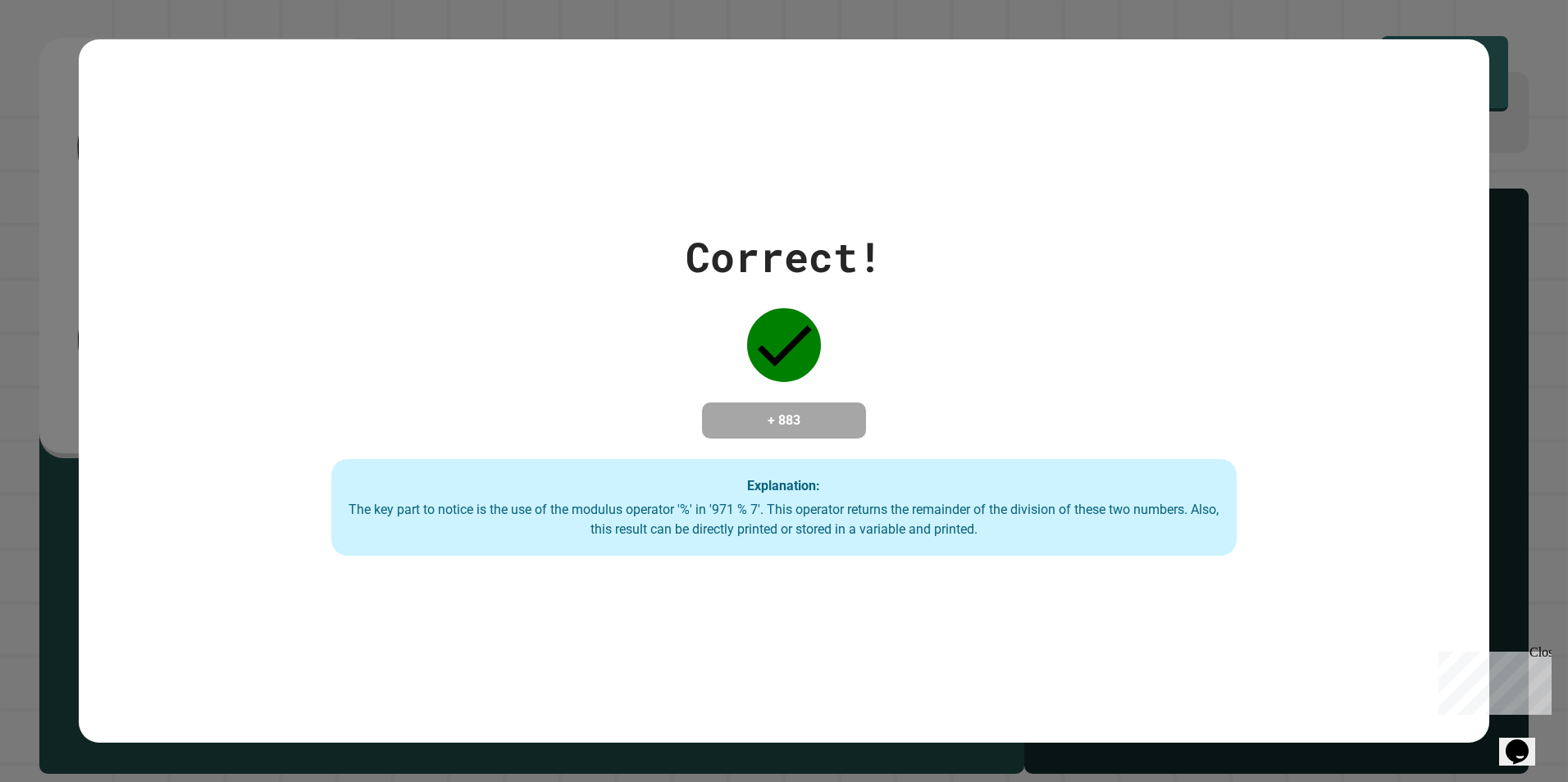
drag, startPoint x: 828, startPoint y: 379, endPoint x: 808, endPoint y: 315, distance: 67.1
click at [808, 315] on icon at bounding box center [784, 345] width 74 height 74
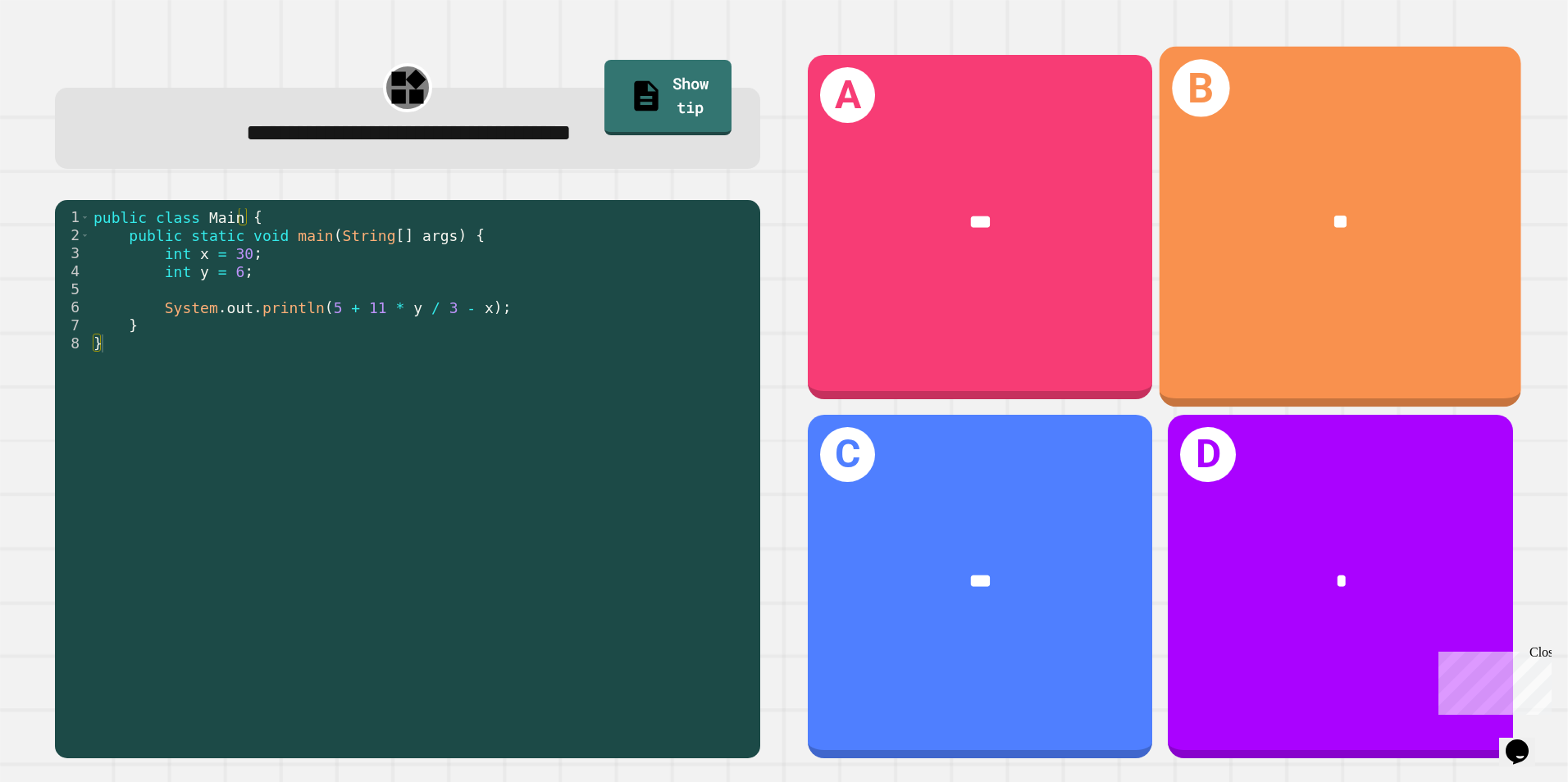
click at [1423, 218] on div "**" at bounding box center [1341, 223] width 282 height 31
